Goal: Task Accomplishment & Management: Use online tool/utility

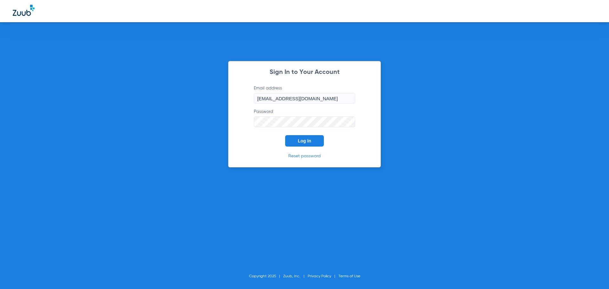
click at [309, 142] on span "Log In" at bounding box center [304, 140] width 13 height 5
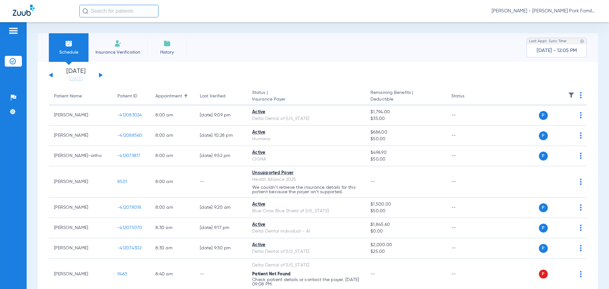
click at [100, 72] on div "[DATE] [DATE] [DATE] [DATE] [DATE] [DATE] [DATE] [DATE] [DATE] [DATE] [DATE] [D…" at bounding box center [76, 75] width 54 height 14
click at [101, 74] on div "[DATE] [DATE] [DATE] [DATE] [DATE] [DATE] [DATE] [DATE] [DATE] [DATE] [DATE] [D…" at bounding box center [76, 75] width 54 height 14
click at [99, 75] on button at bounding box center [101, 75] width 4 height 5
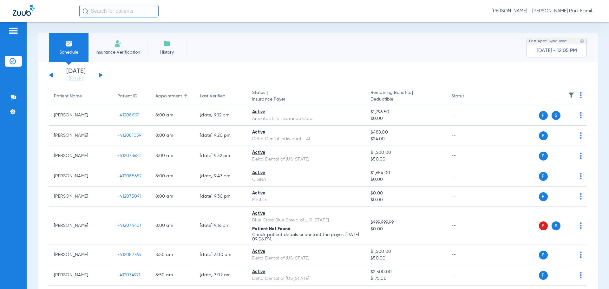
drag, startPoint x: 567, startPoint y: 95, endPoint x: 566, endPoint y: 98, distance: 3.3
click at [568, 95] on img at bounding box center [571, 95] width 6 height 6
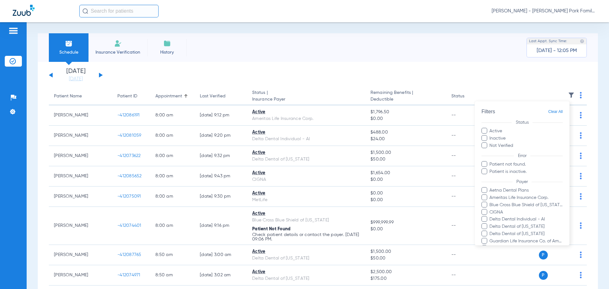
scroll to position [137, 0]
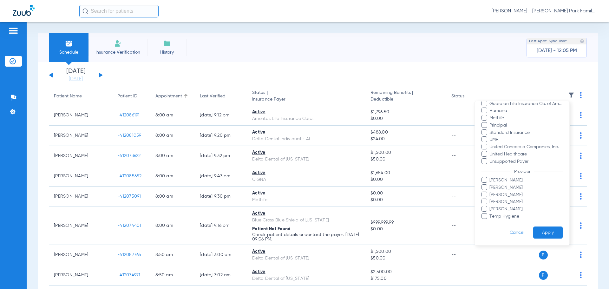
click at [496, 180] on span "[PERSON_NAME]" at bounding box center [526, 180] width 74 height 7
click at [490, 185] on input "[PERSON_NAME]" at bounding box center [490, 185] width 0 height 0
click at [545, 230] on button "Apply" at bounding box center [547, 232] width 29 height 12
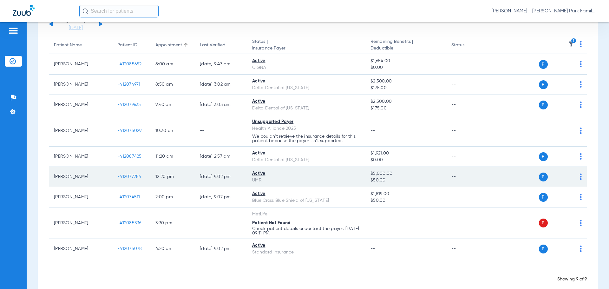
scroll to position [62, 0]
